Goal: Navigation & Orientation: Find specific page/section

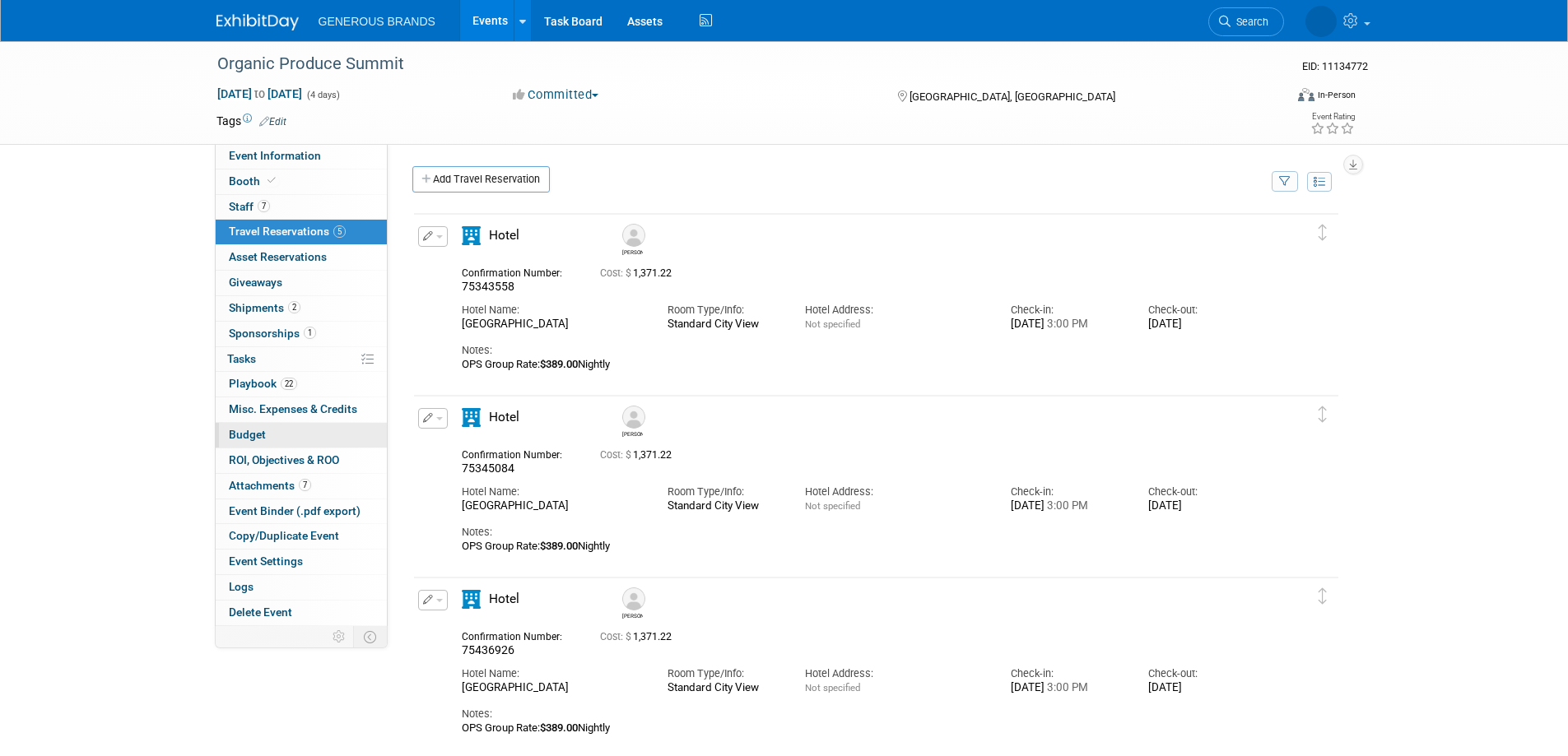
click at [289, 433] on link "Budget" at bounding box center [300, 435] width 171 height 25
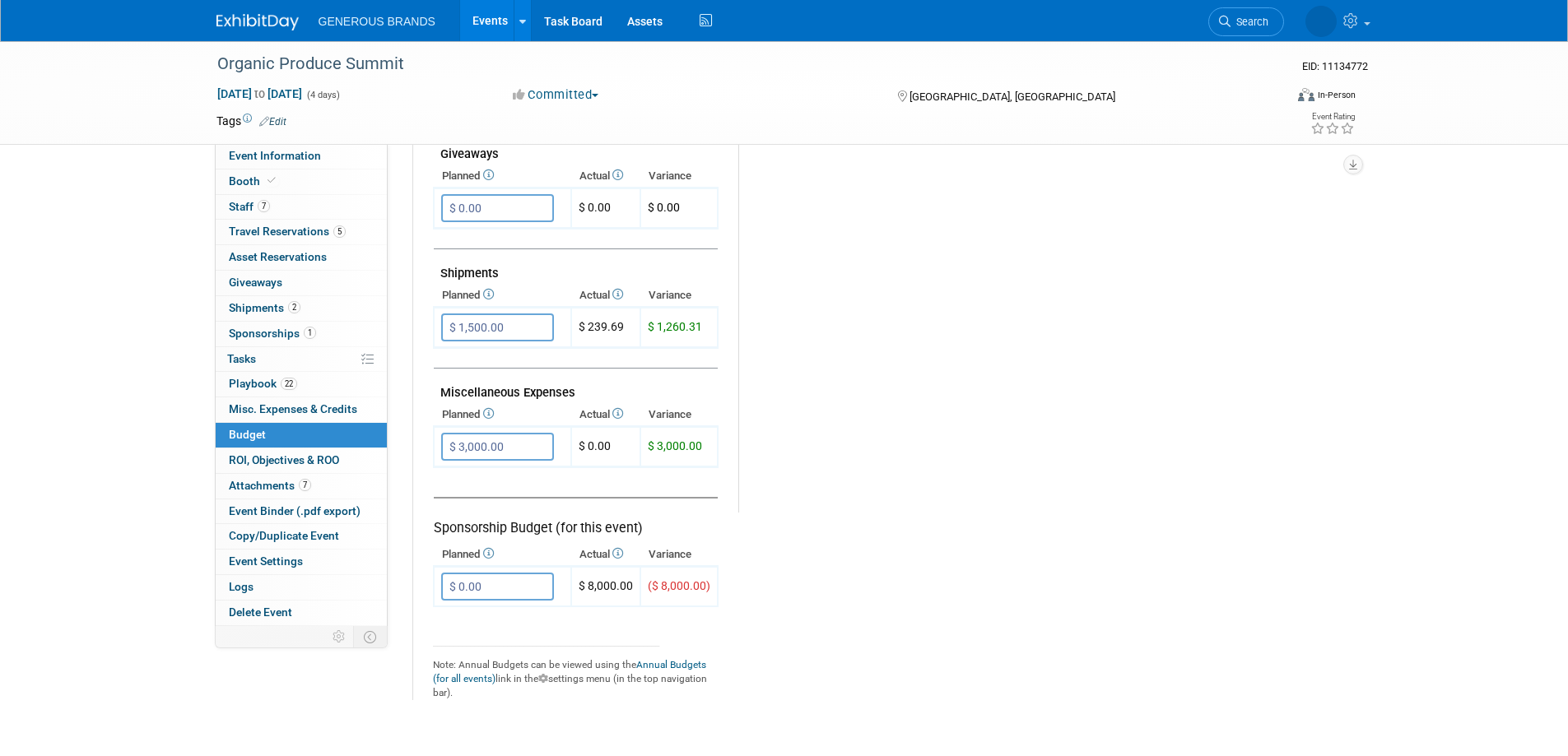
scroll to position [823, 0]
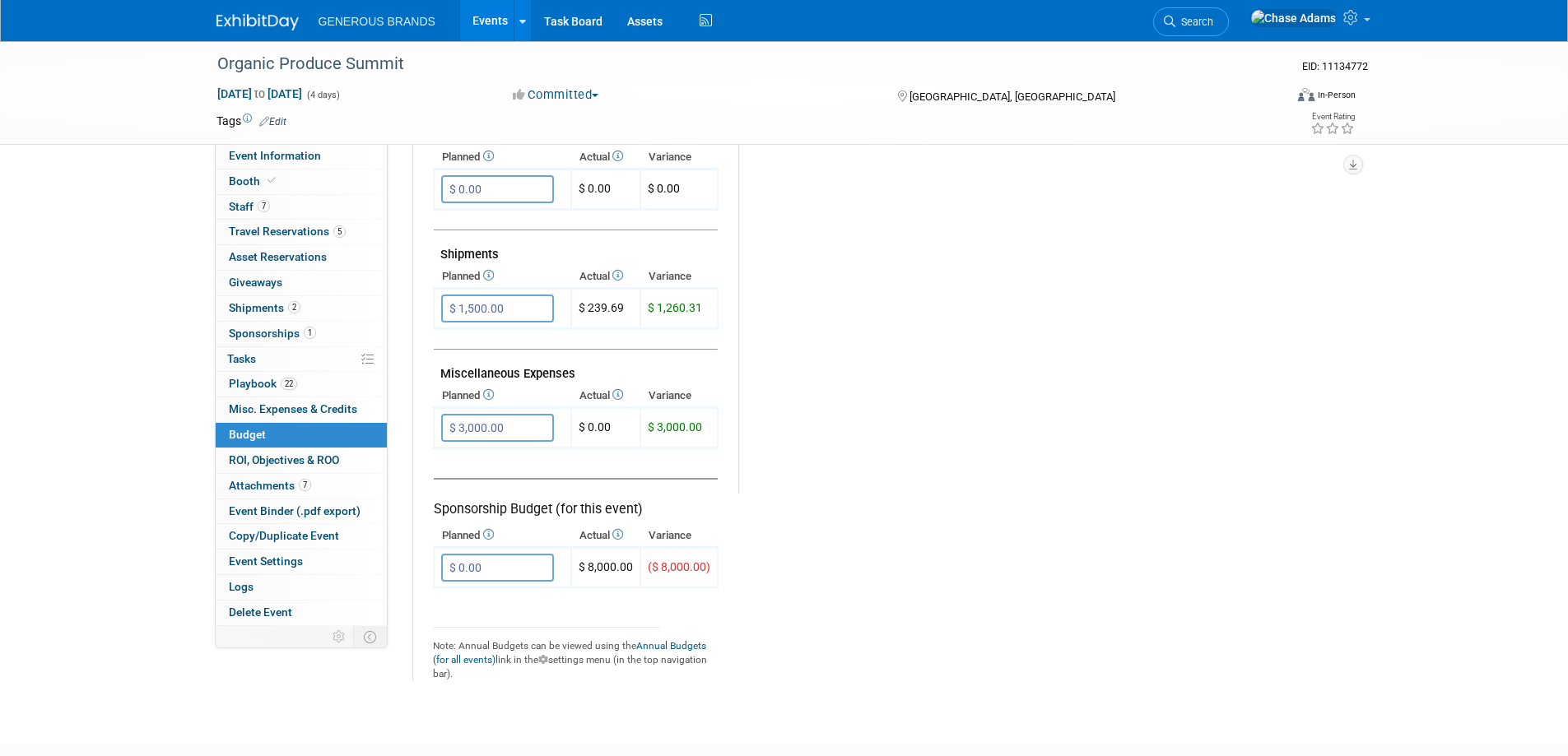
click at [270, 18] on img at bounding box center [258, 22] width 82 height 16
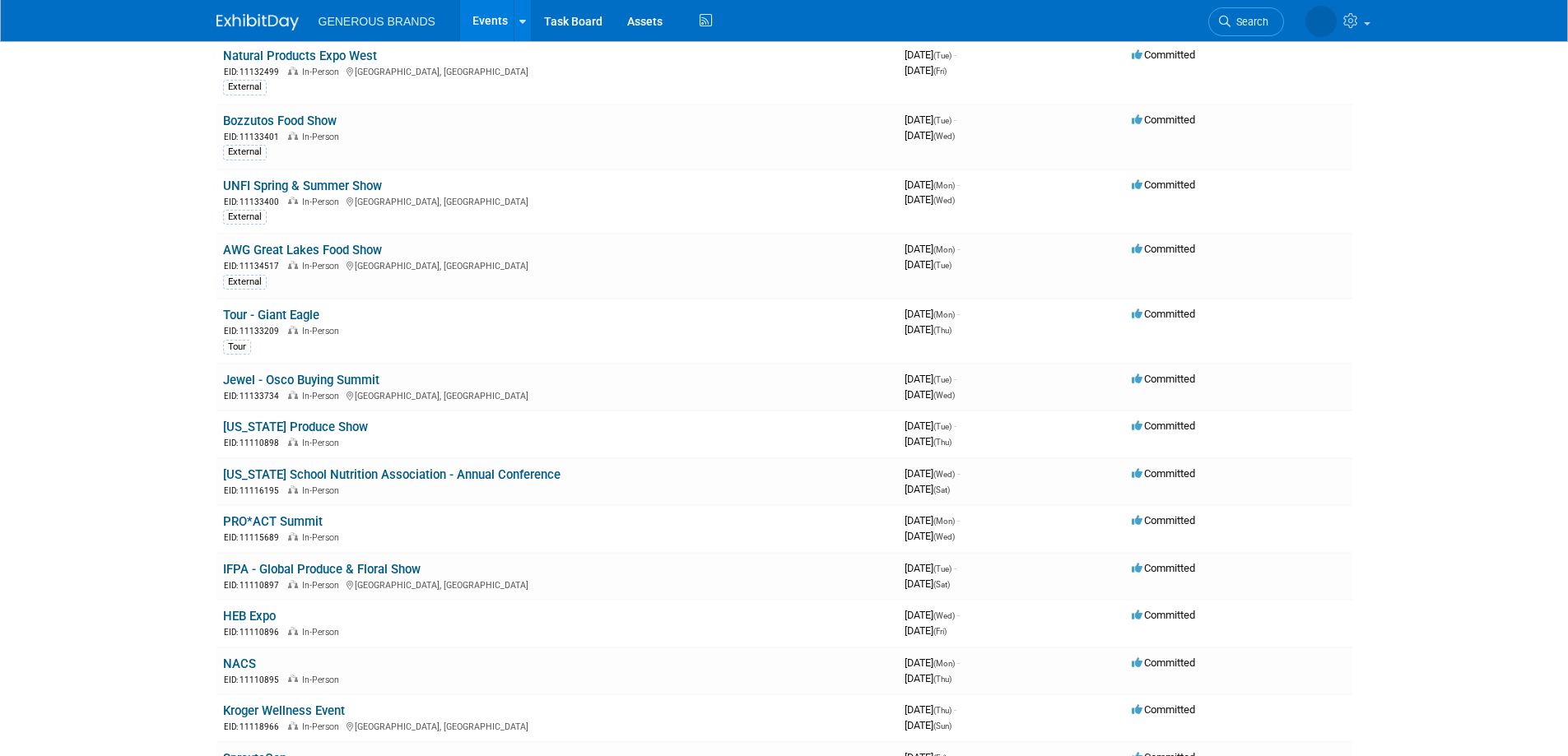
scroll to position [1234, 0]
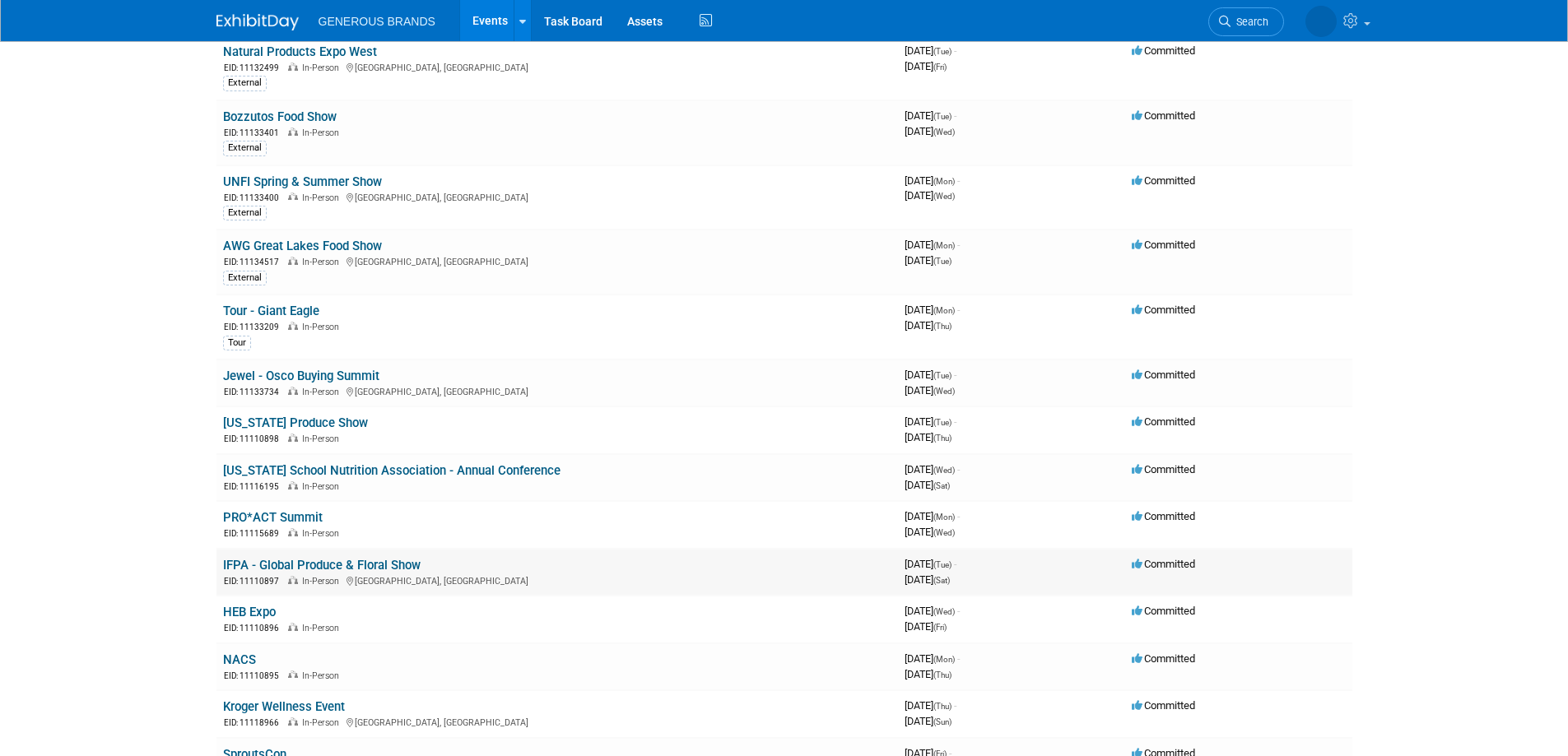
click at [374, 562] on link "IFPA - Global Produce & Floral Show" at bounding box center [321, 565] width 197 height 15
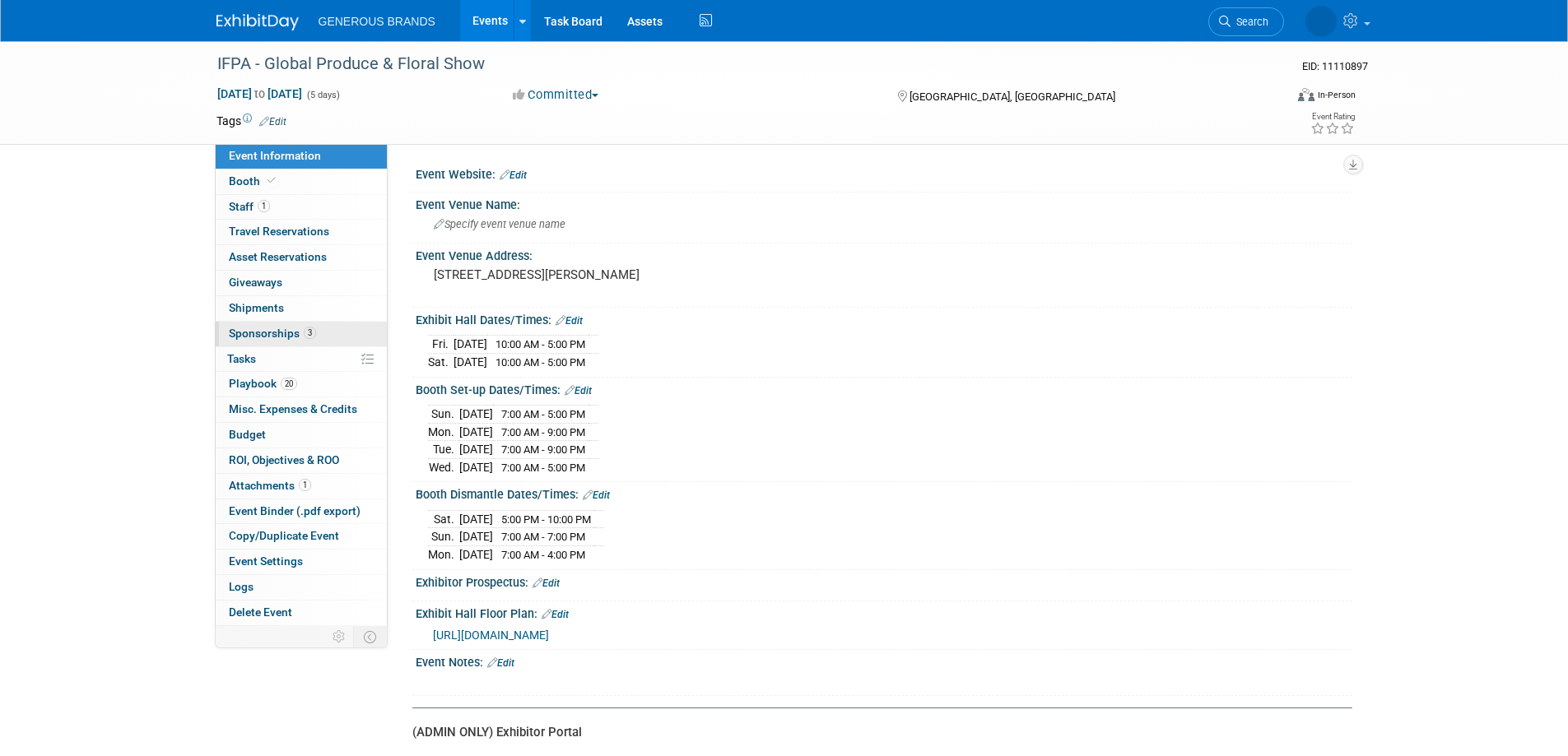
click at [267, 330] on span "Sponsorships 3" at bounding box center [272, 333] width 88 height 13
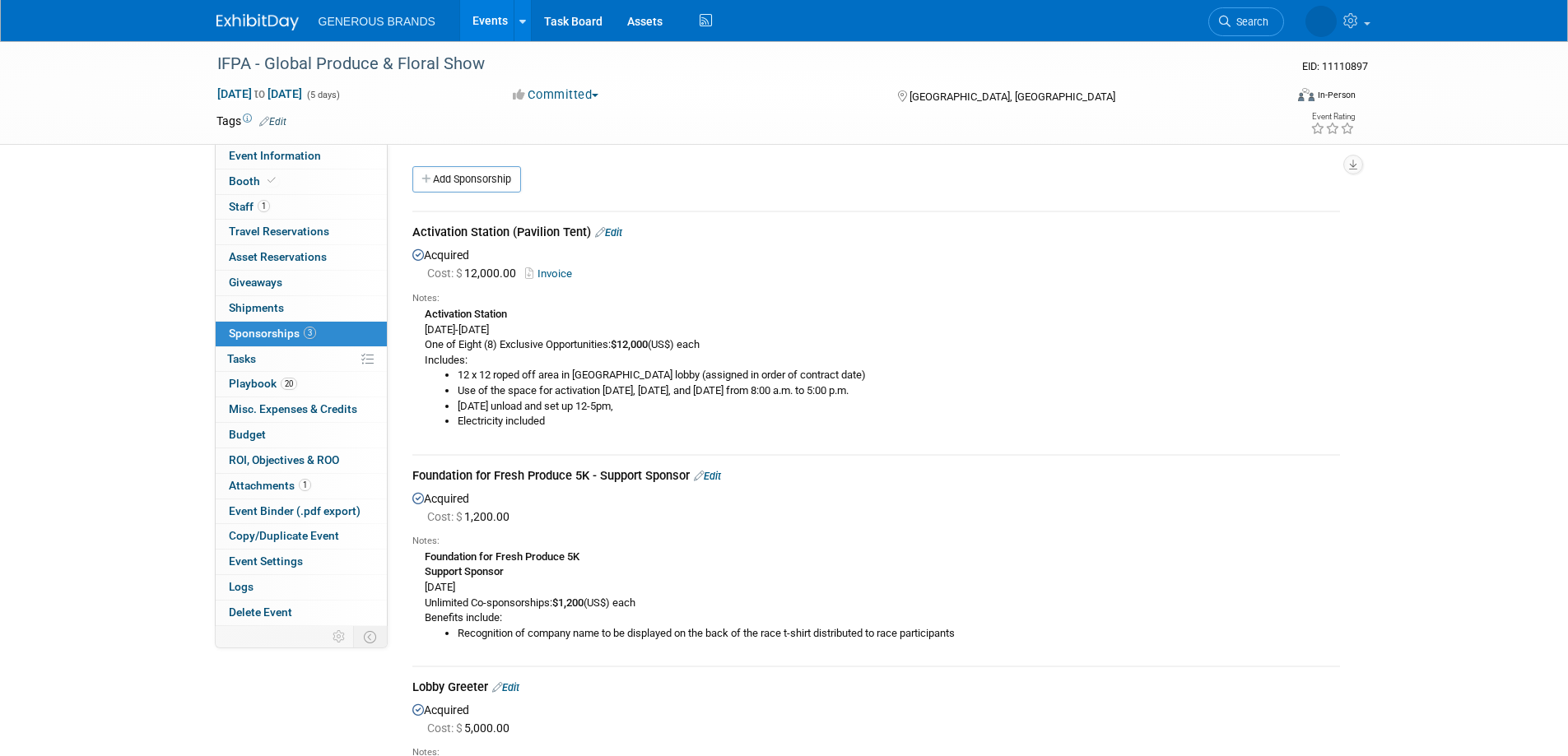
click at [254, 21] on img at bounding box center [258, 22] width 82 height 16
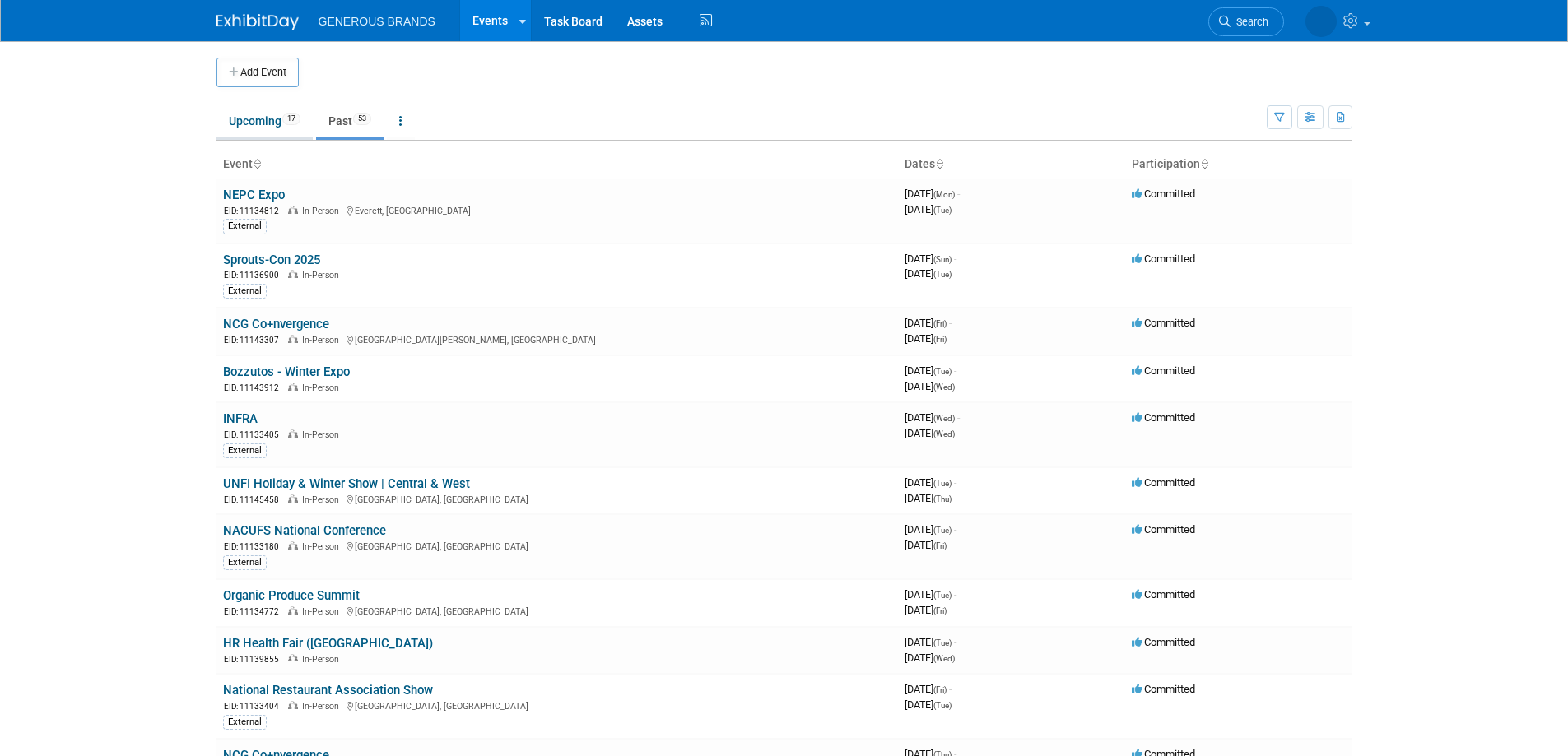
click at [266, 122] on link "Upcoming 17" at bounding box center [264, 121] width 96 height 31
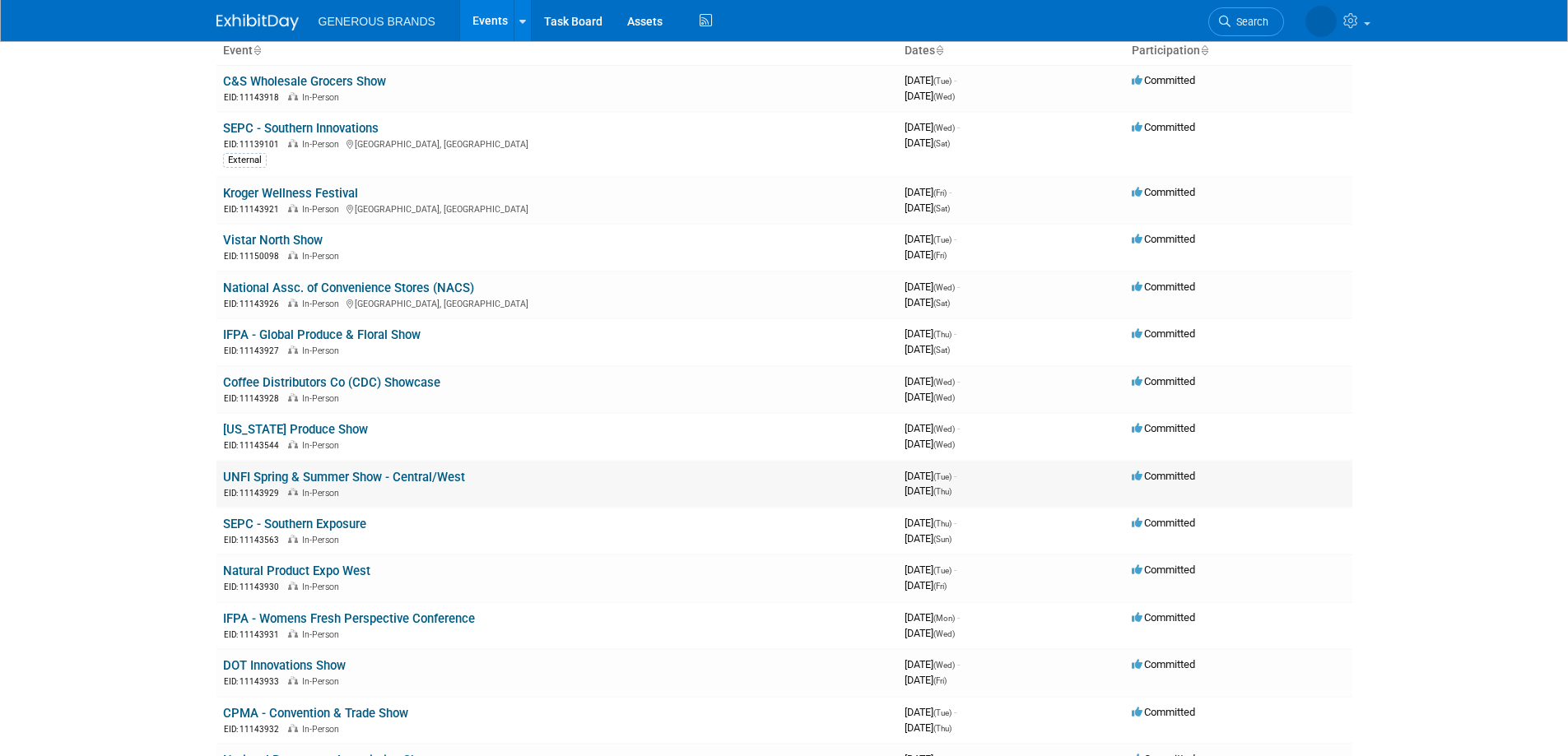
scroll to position [329, 0]
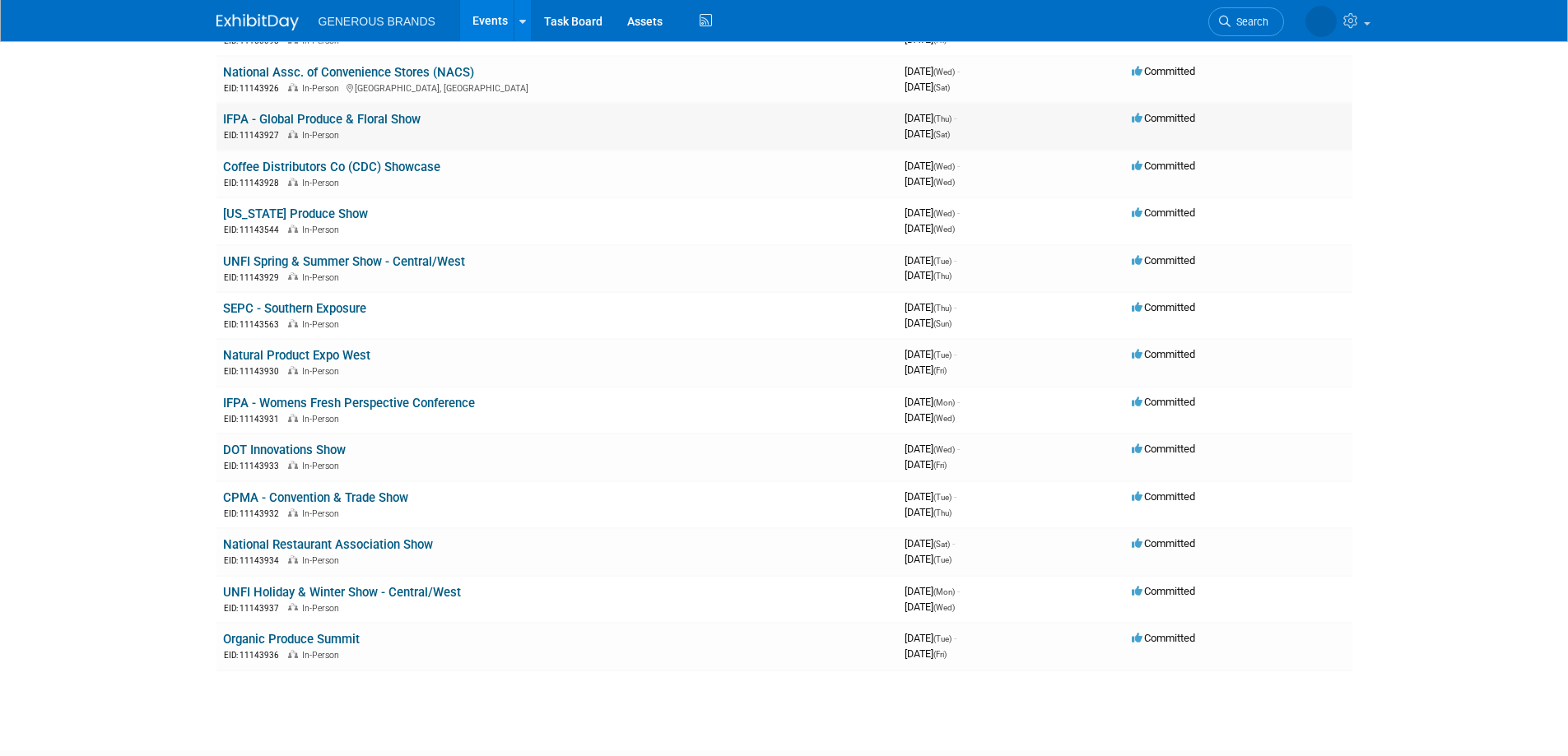
click at [351, 123] on link "IFPA - Global Produce & Floral Show" at bounding box center [321, 120] width 197 height 15
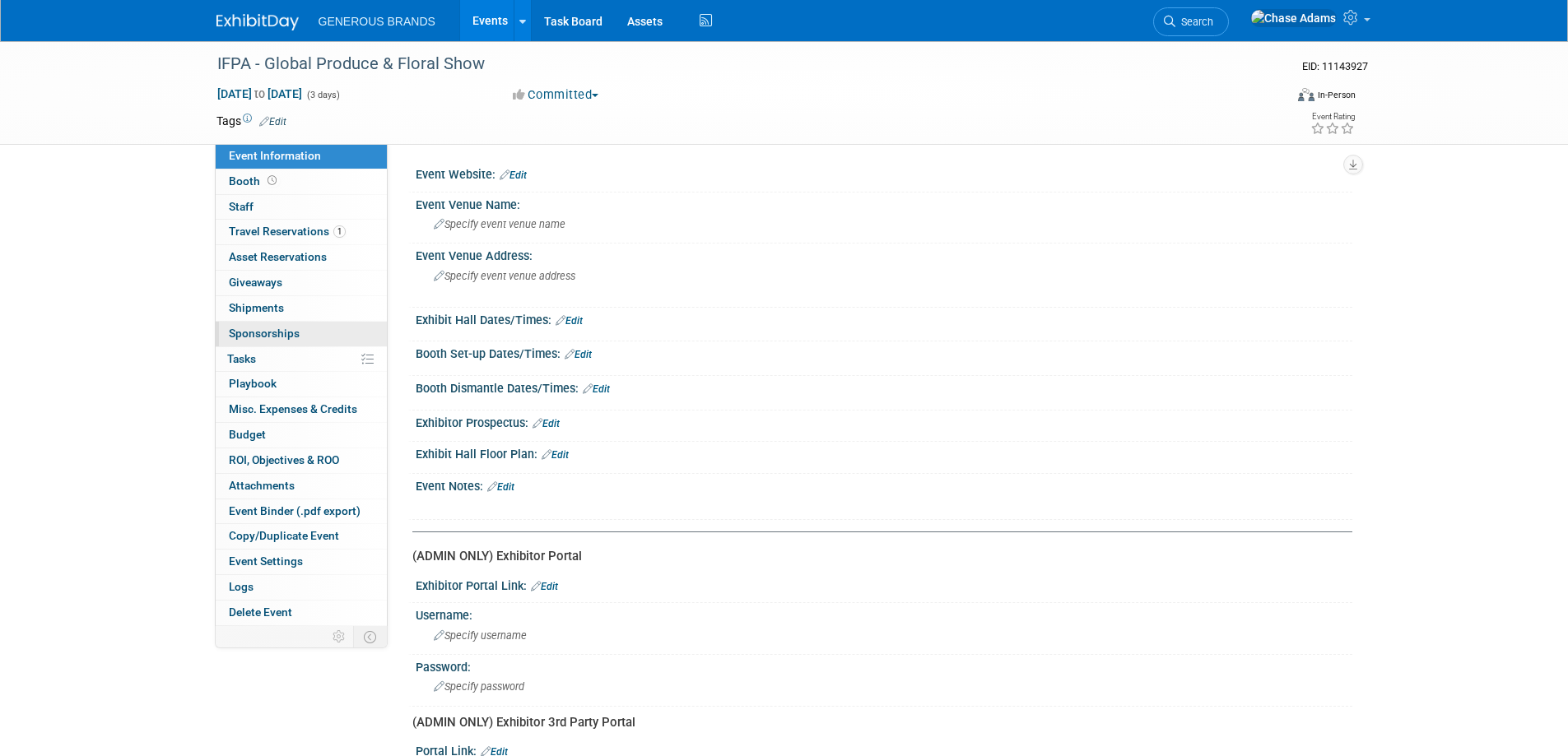
click at [290, 331] on span "Sponsorships 0" at bounding box center [263, 333] width 70 height 13
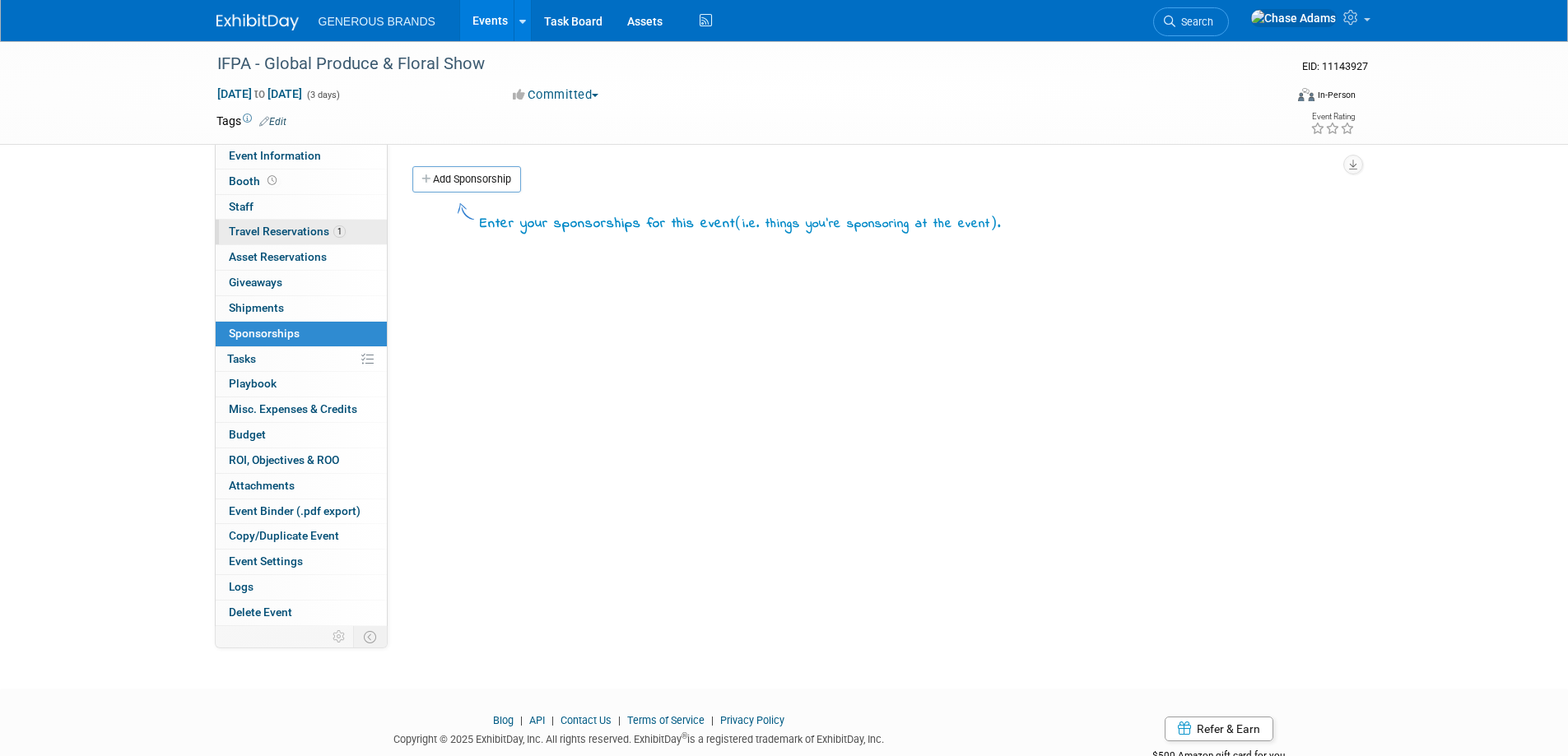
click at [295, 226] on span "Travel Reservations 1" at bounding box center [287, 231] width 117 height 13
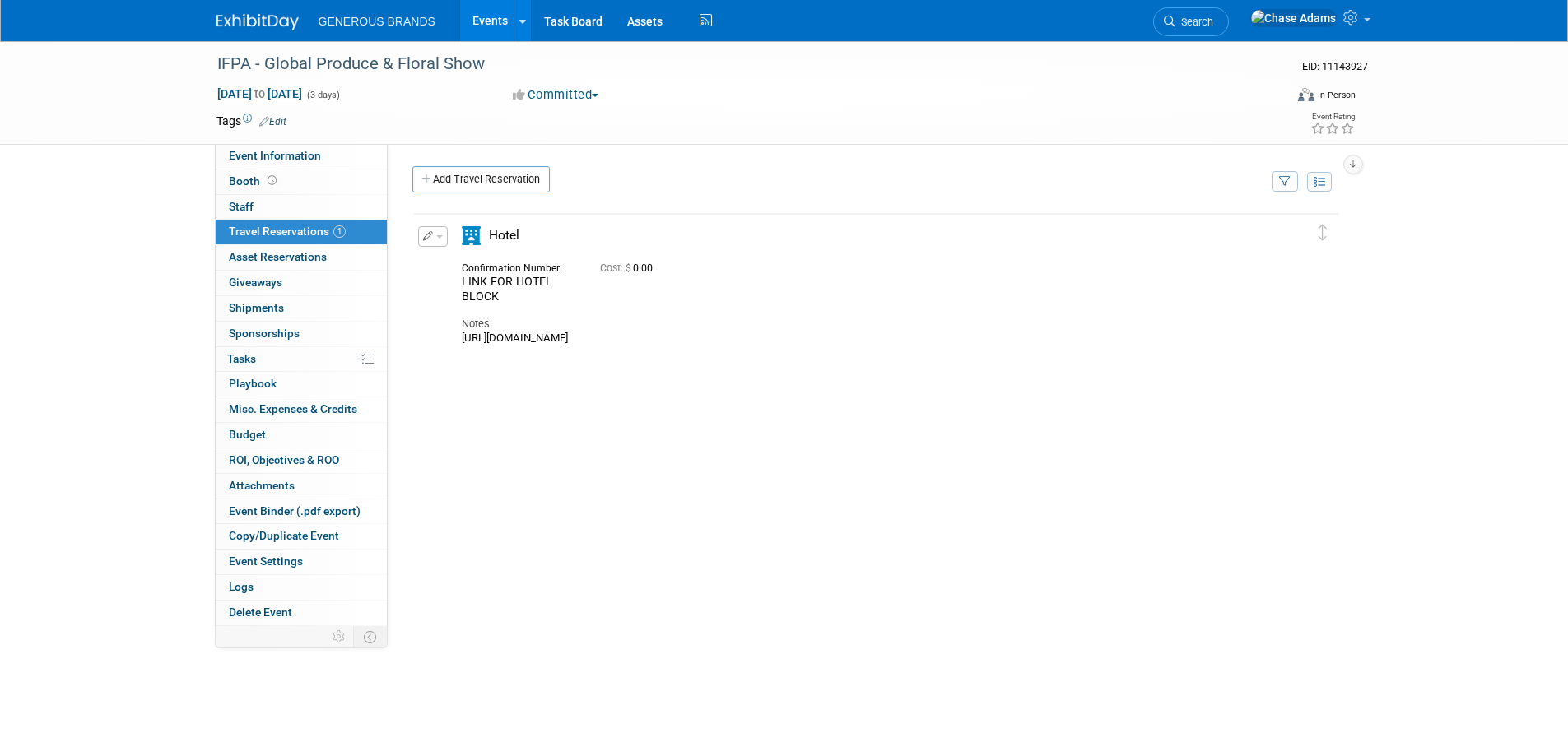
click at [1169, 364] on div "Delete Reservation LINK FOR HOTEL BLOCK Cost: $ 0.00" at bounding box center [876, 458] width 928 height 494
click at [292, 29] on img at bounding box center [258, 22] width 82 height 16
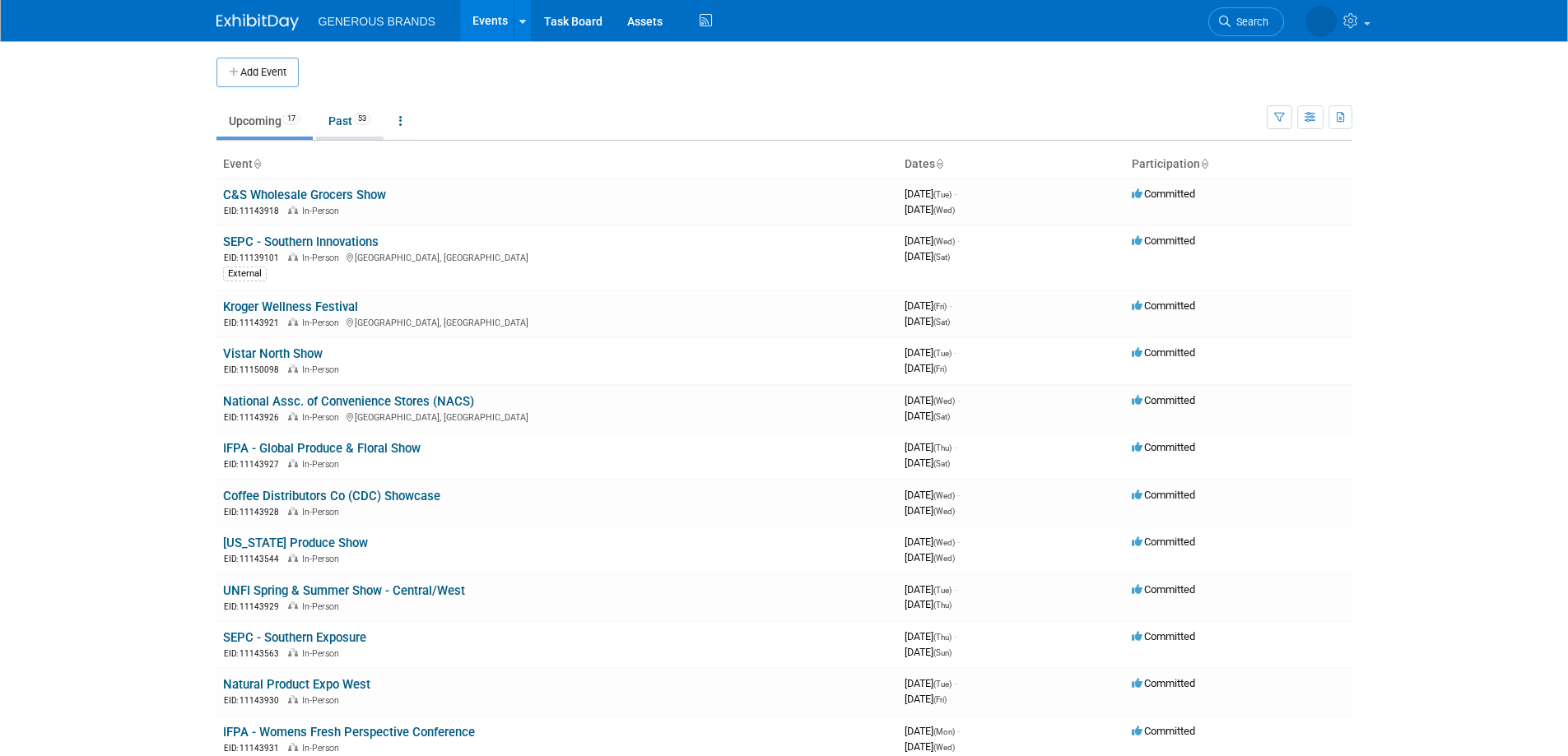
click at [339, 121] on link "Past 53" at bounding box center [350, 121] width 68 height 31
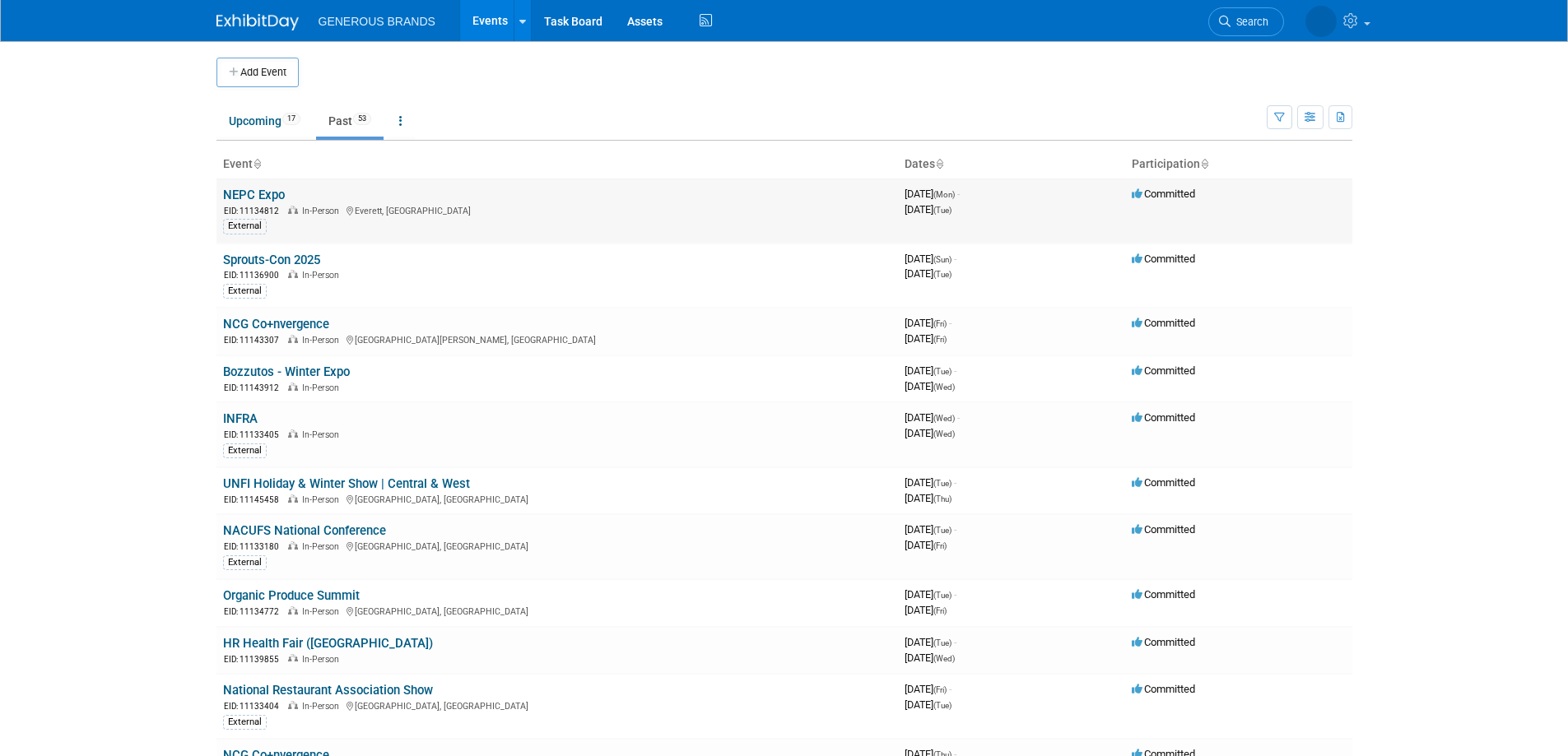
click at [238, 197] on link "NEPC Expo" at bounding box center [254, 194] width 62 height 15
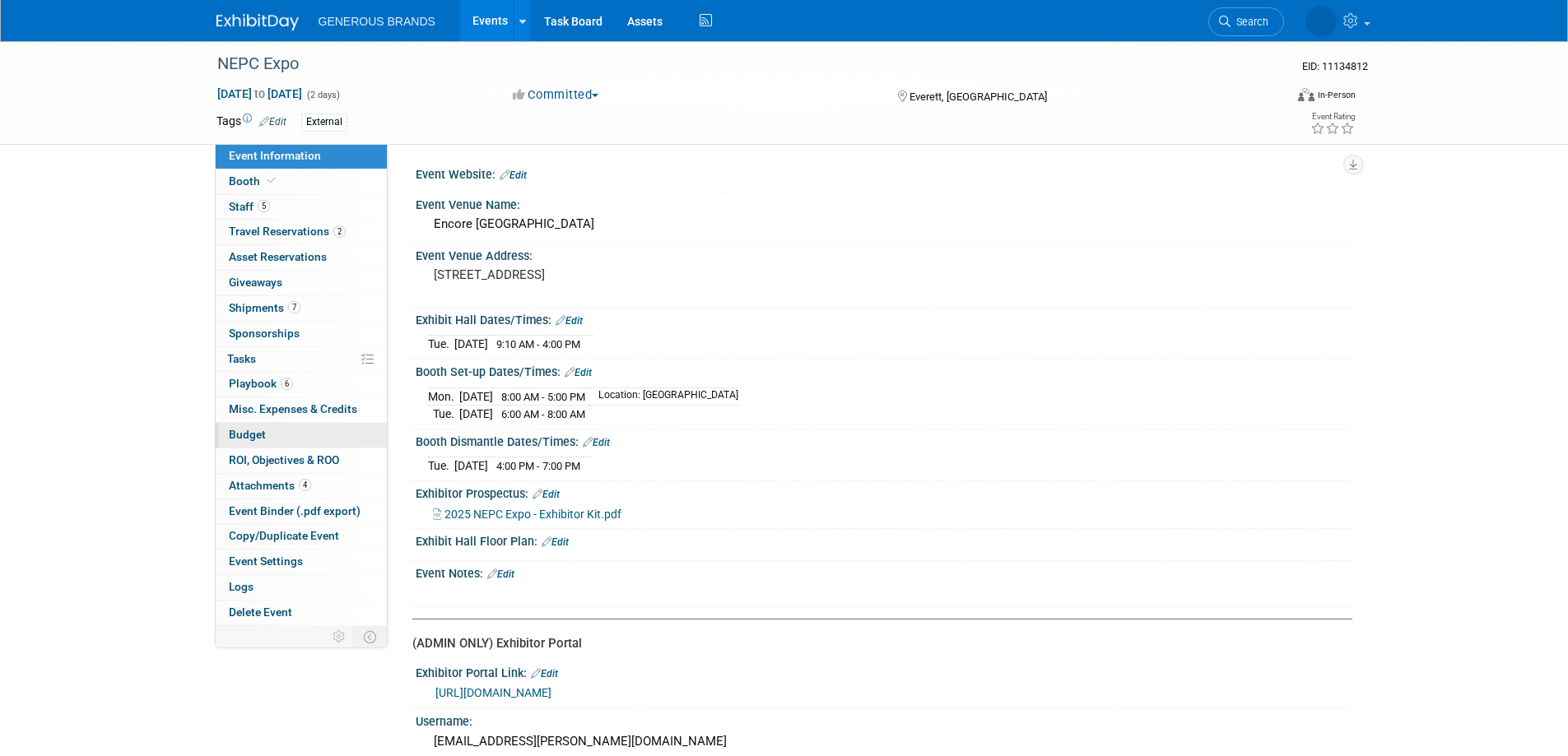
click at [258, 425] on link "Budget" at bounding box center [300, 435] width 171 height 25
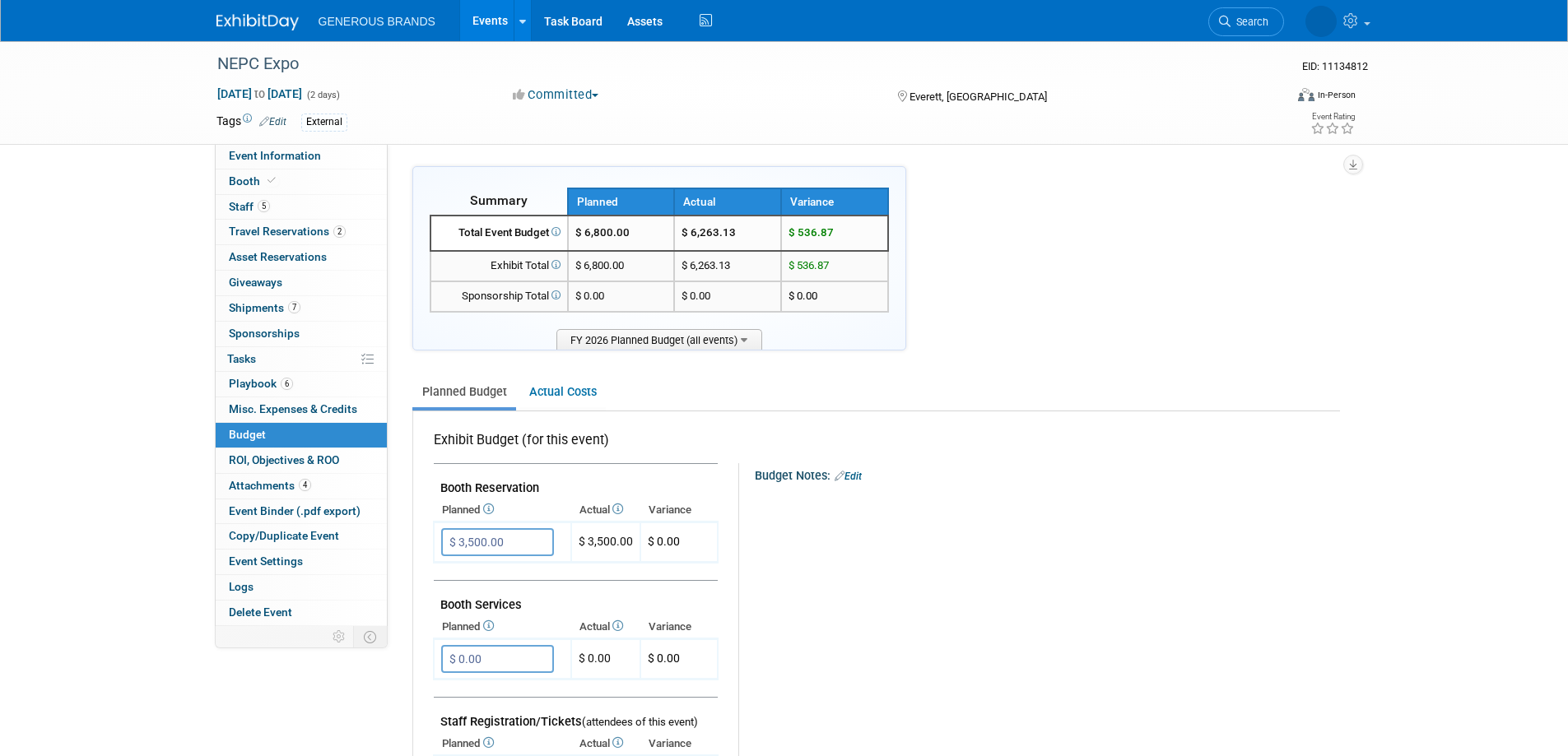
click at [251, 17] on img at bounding box center [258, 22] width 82 height 16
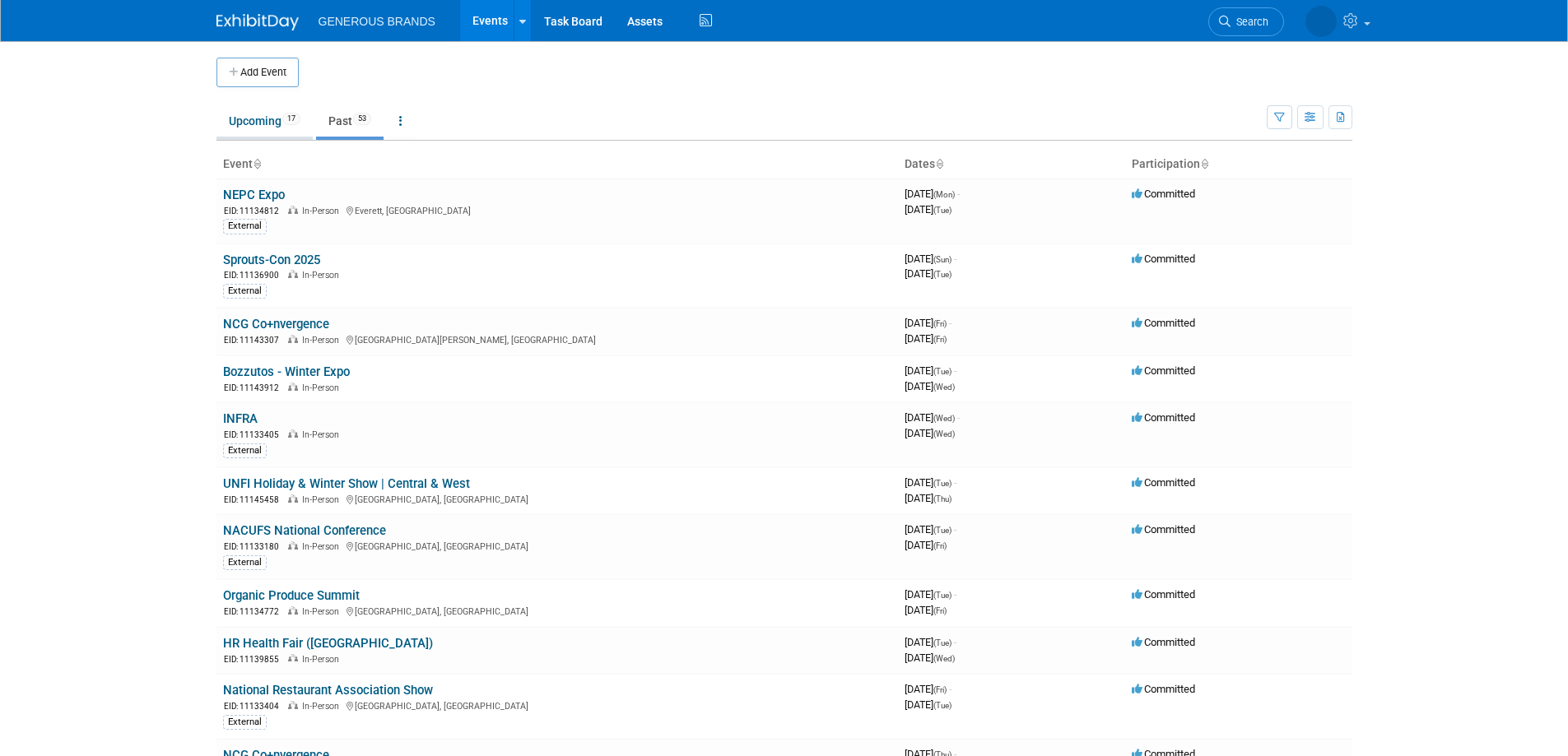
click at [276, 125] on link "Upcoming 17" at bounding box center [264, 121] width 96 height 31
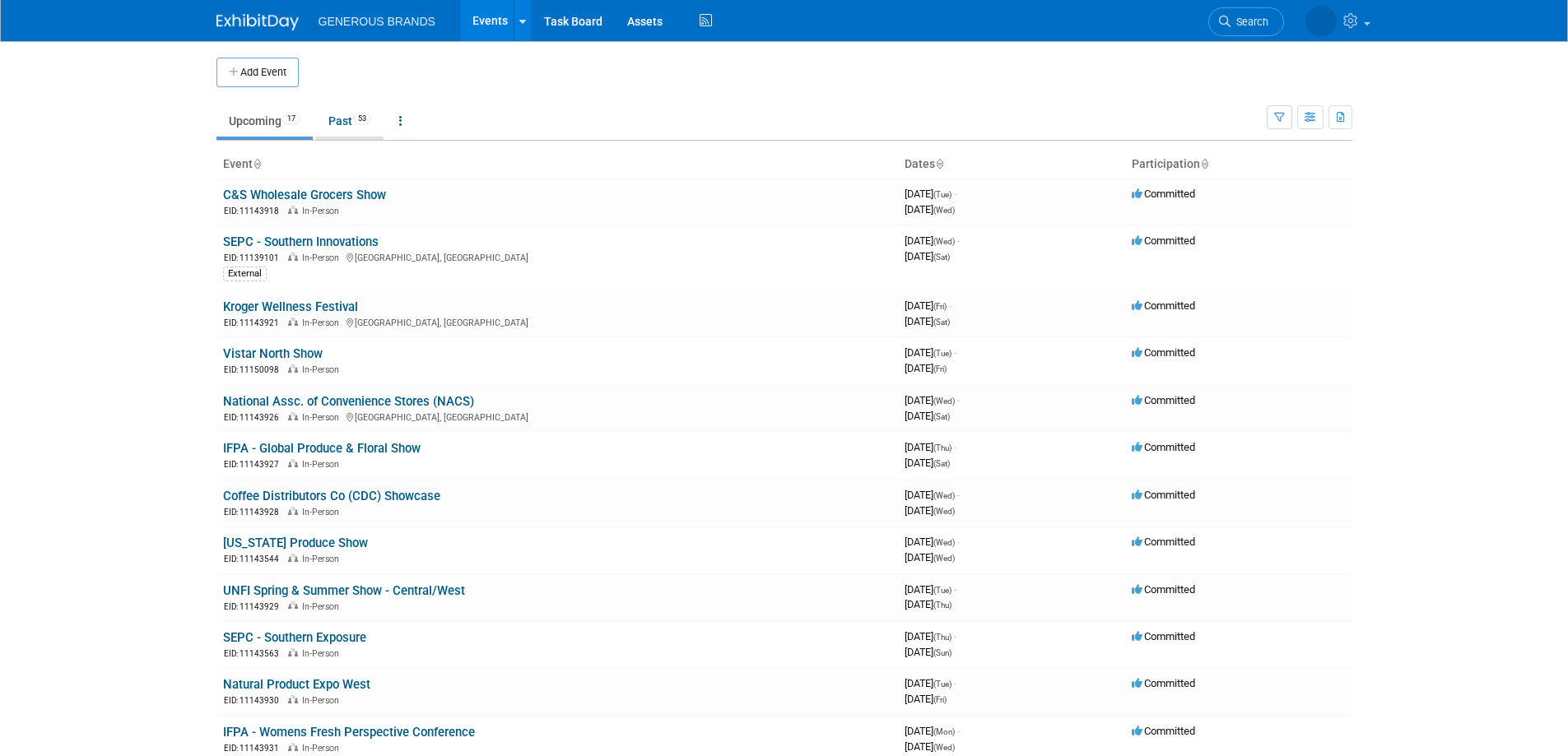
click at [350, 131] on link "Past 53" at bounding box center [350, 121] width 68 height 31
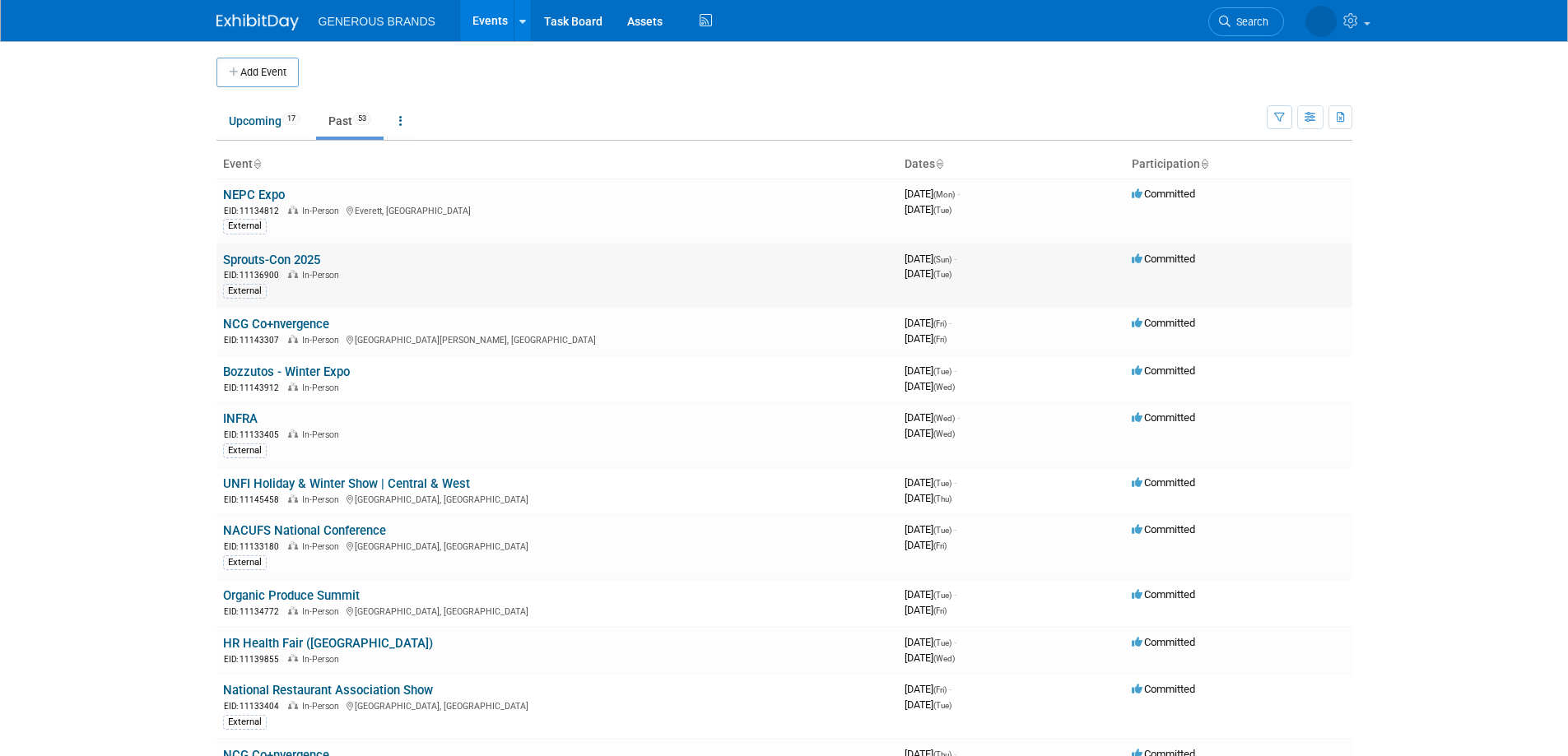
click at [275, 257] on link "Sprouts-Con 2025" at bounding box center [271, 260] width 97 height 15
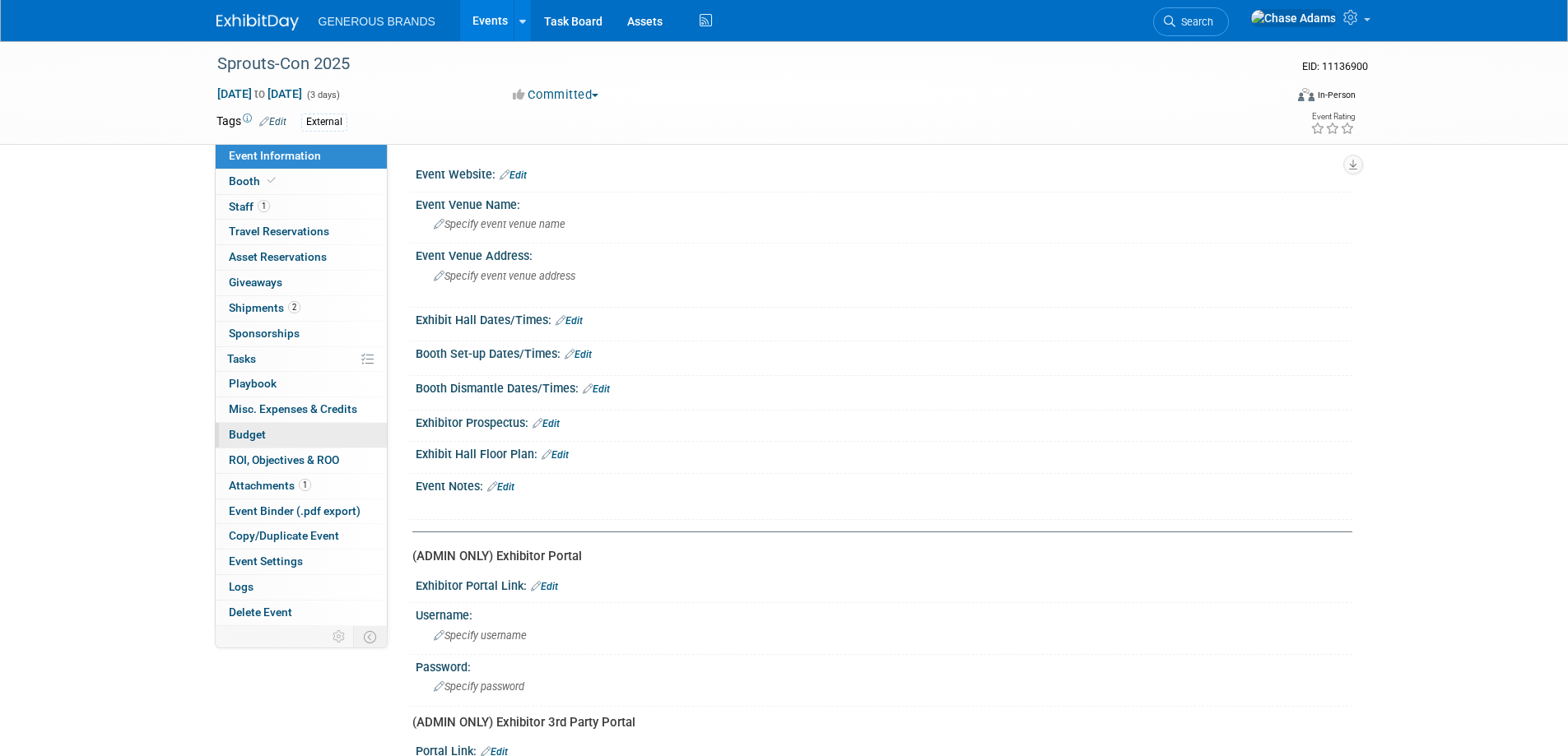
click at [254, 435] on span "Budget" at bounding box center [247, 435] width 37 height 13
